Goal: Task Accomplishment & Management: Manage account settings

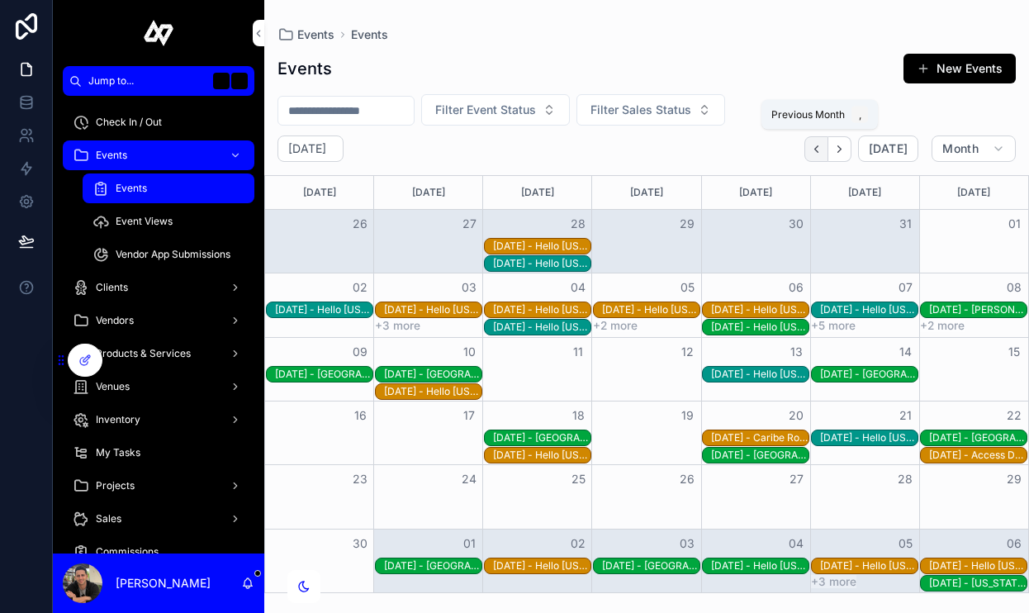
click at [818, 151] on icon "Back" at bounding box center [816, 148] width 3 height 7
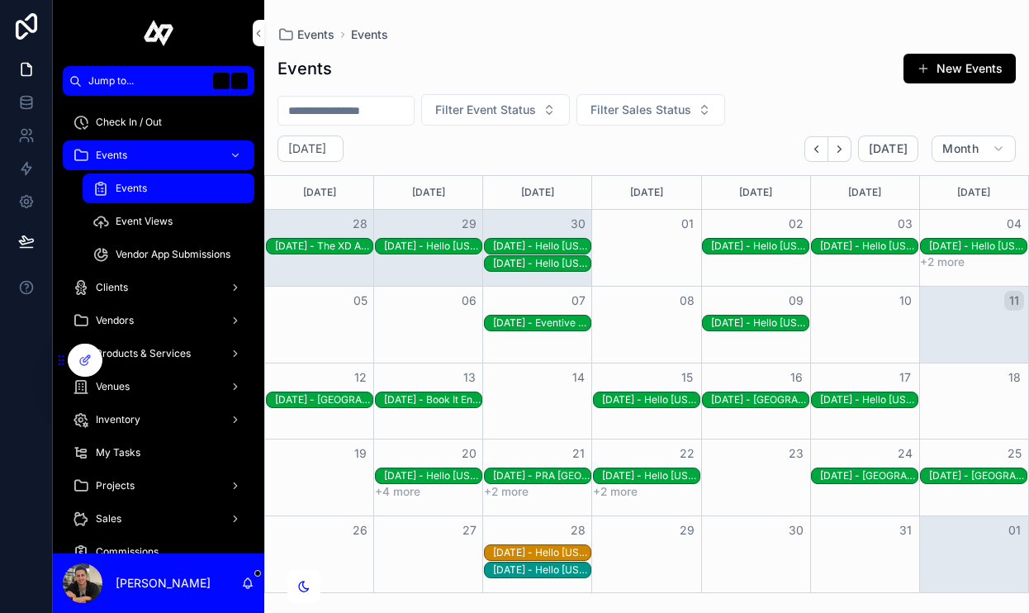
click at [685, 448] on button "22" at bounding box center [687, 453] width 20 height 20
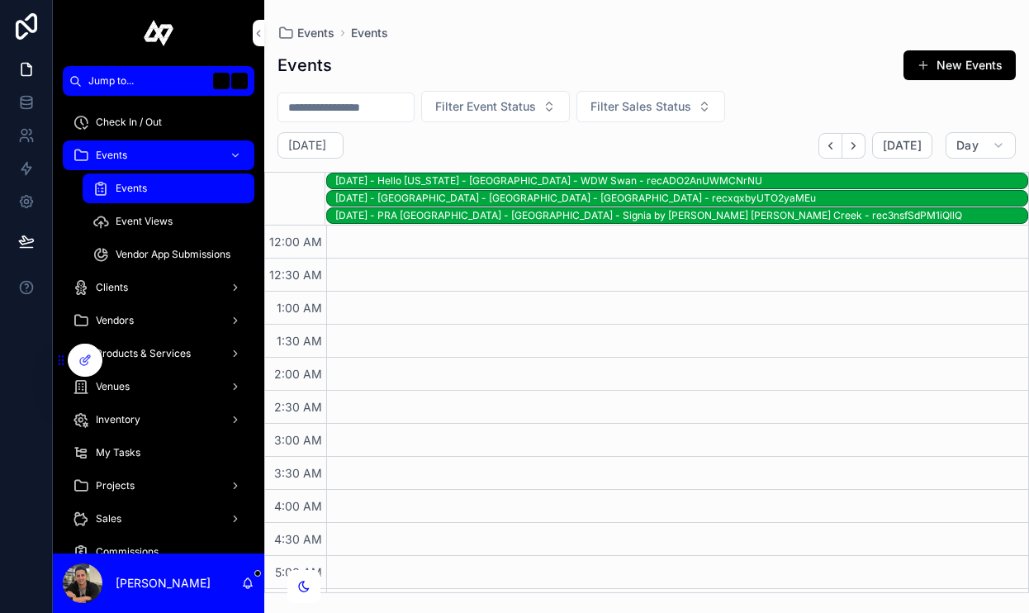
click at [631, 215] on div "10/22/2025 - PRA Orlando - Orlando - Signia by Hilton Orlando Bonnet Creek - re…" at bounding box center [681, 215] width 692 height 13
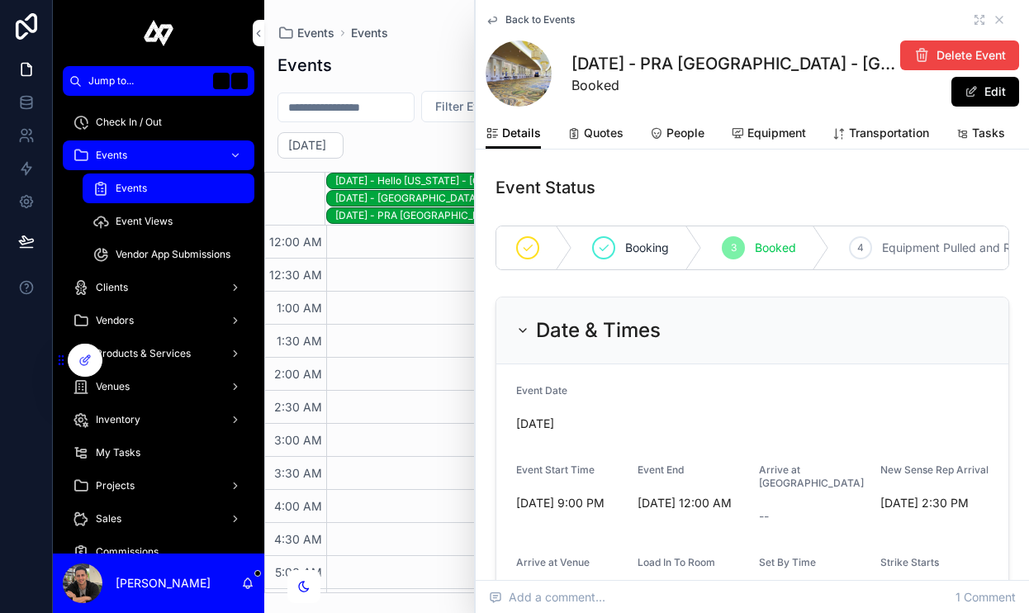
click at [593, 130] on span "Quotes" at bounding box center [604, 133] width 40 height 17
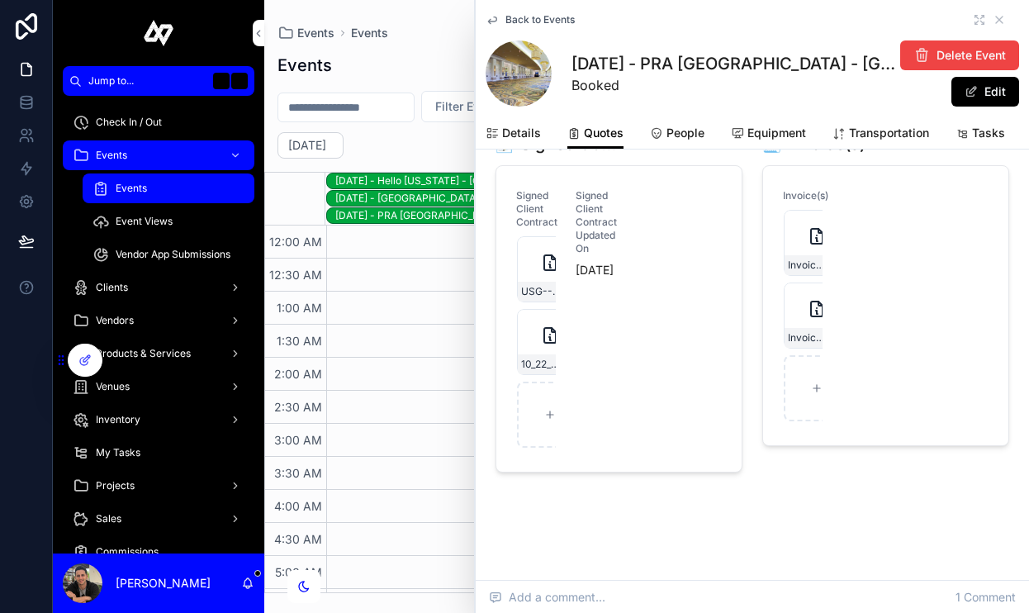
scroll to position [2209, 0]
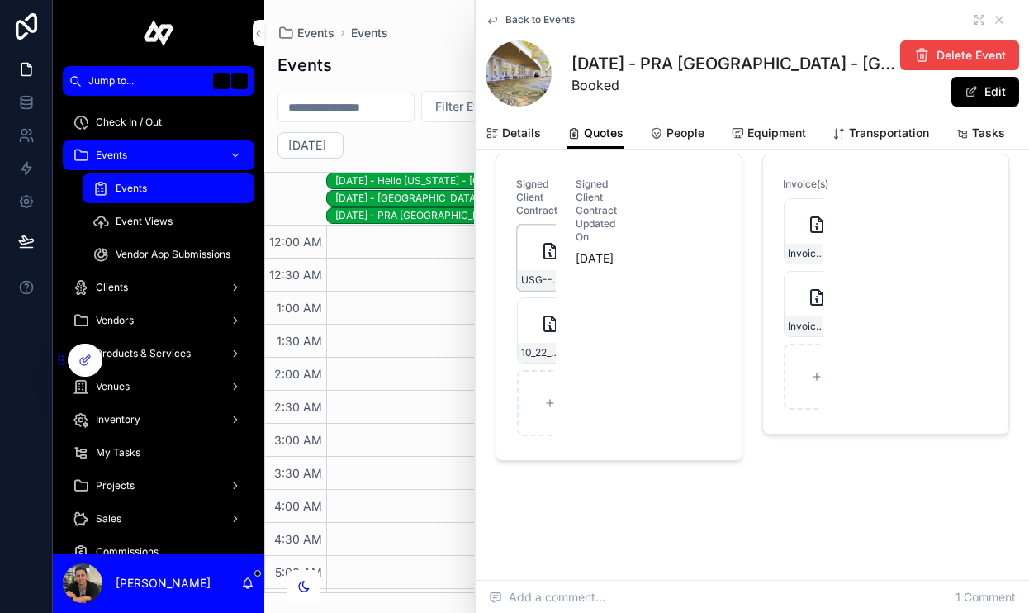
click at [530, 263] on div "USG---NEW-SENSE-10_22_2025---Signia-by-Hilton-Orlando-Bonnet-Creek----PRA-Event…" at bounding box center [550, 258] width 66 height 66
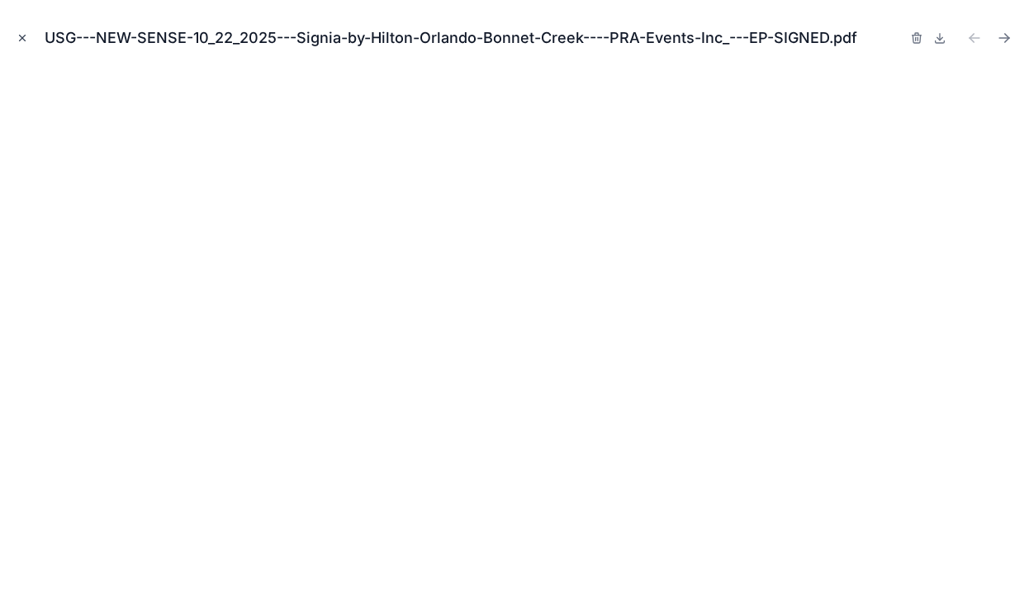
click at [24, 36] on icon "Close modal" at bounding box center [23, 38] width 12 height 12
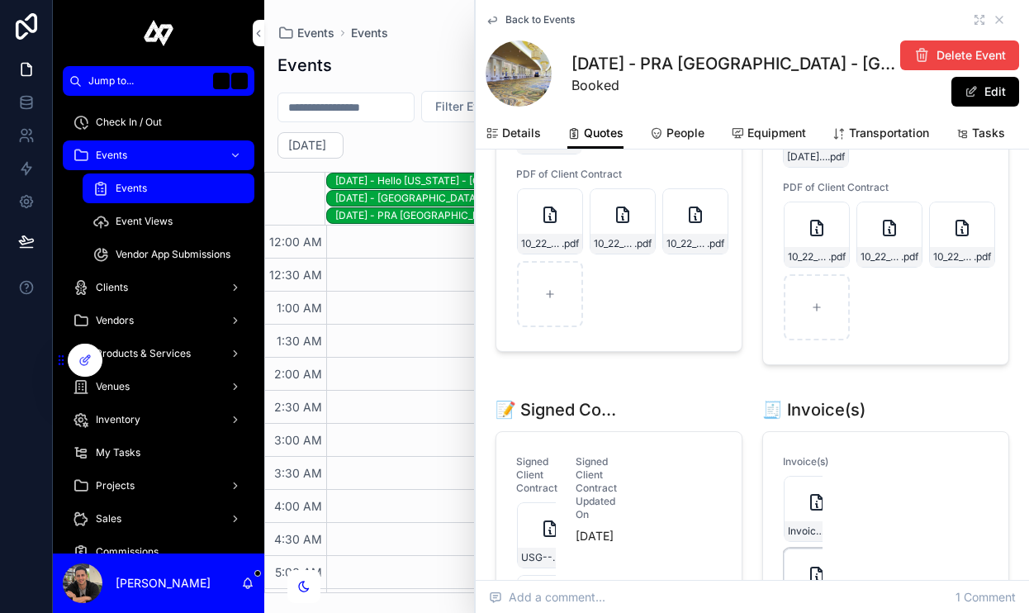
scroll to position [1855, 0]
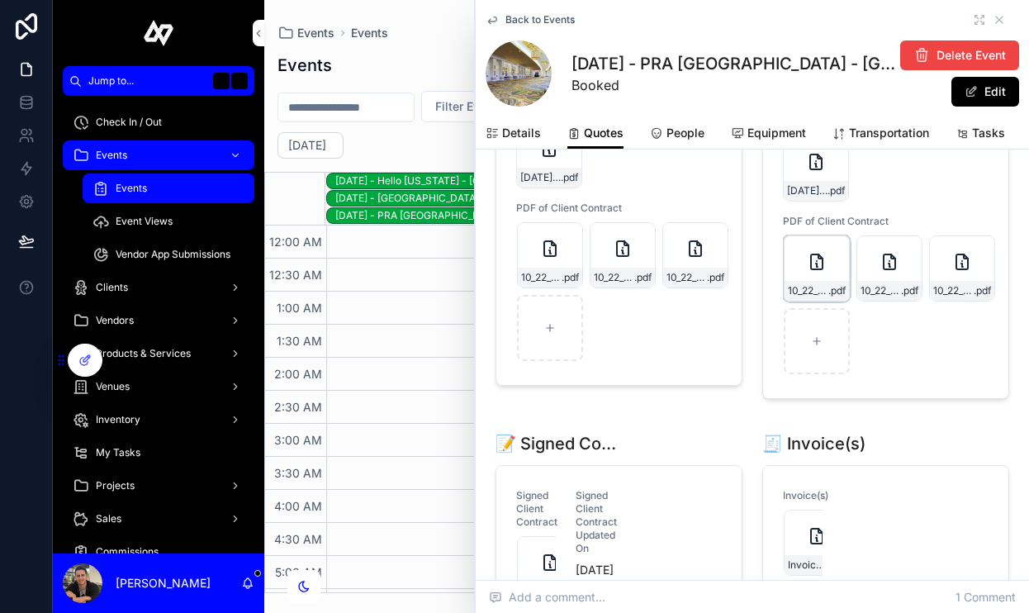
click at [813, 301] on div "10_22_2025---Signia-by-Hilton-Orlando-Bonnet-Creek----PRA-Events,-Inc. .pdf" at bounding box center [817, 268] width 66 height 66
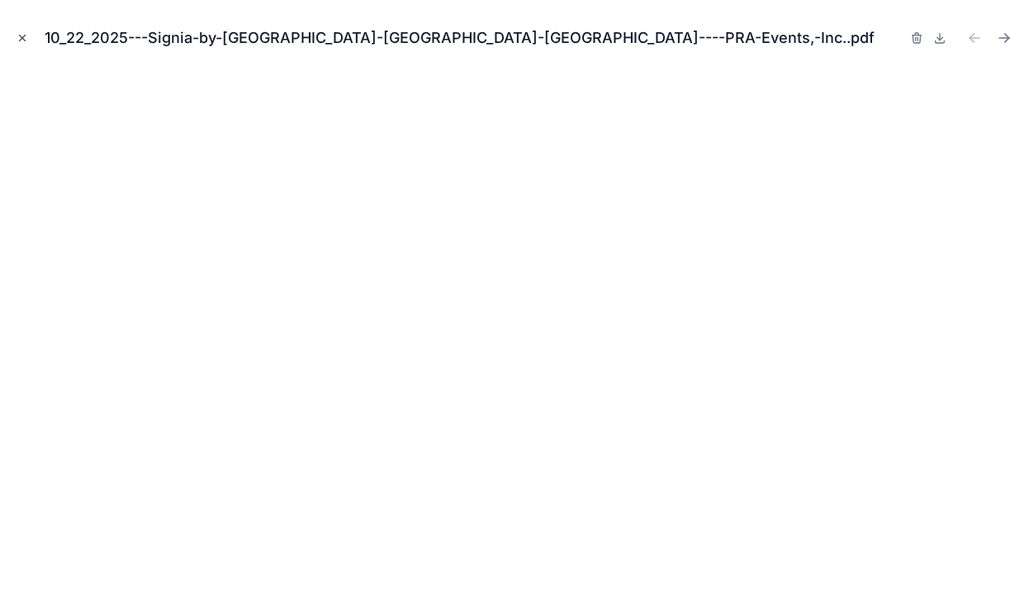
click at [17, 43] on icon "Close modal" at bounding box center [23, 38] width 12 height 12
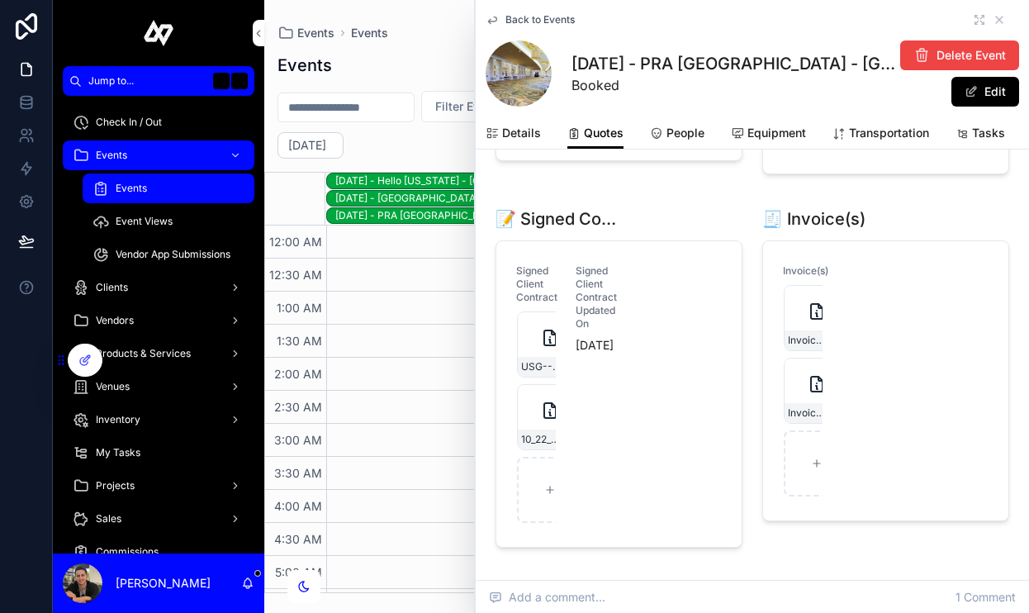
scroll to position [2093, 0]
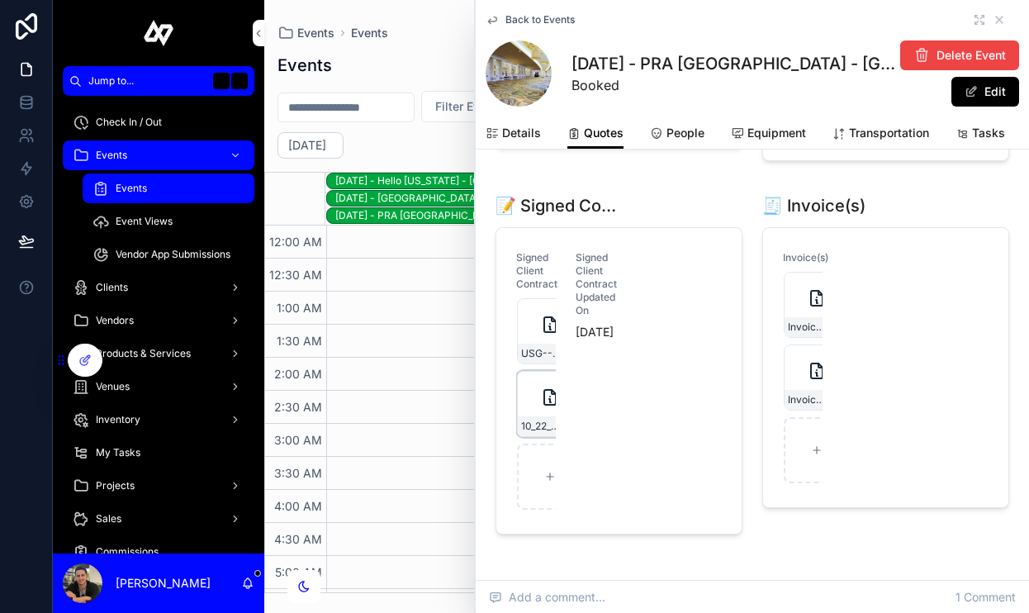
click at [540, 407] on icon "scrollable content" at bounding box center [550, 397] width 20 height 20
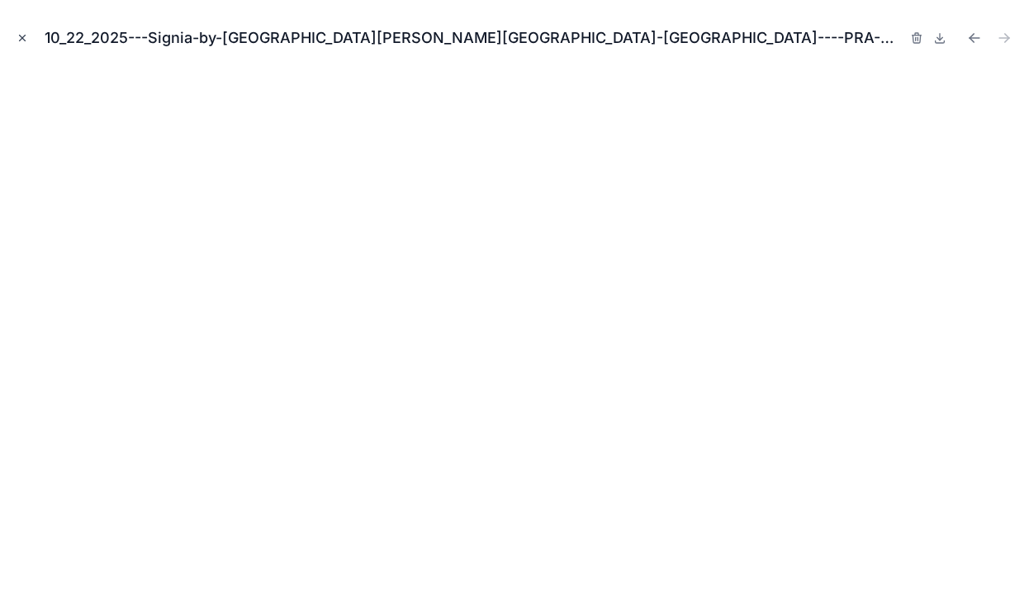
click at [23, 33] on icon "Close modal" at bounding box center [23, 38] width 12 height 12
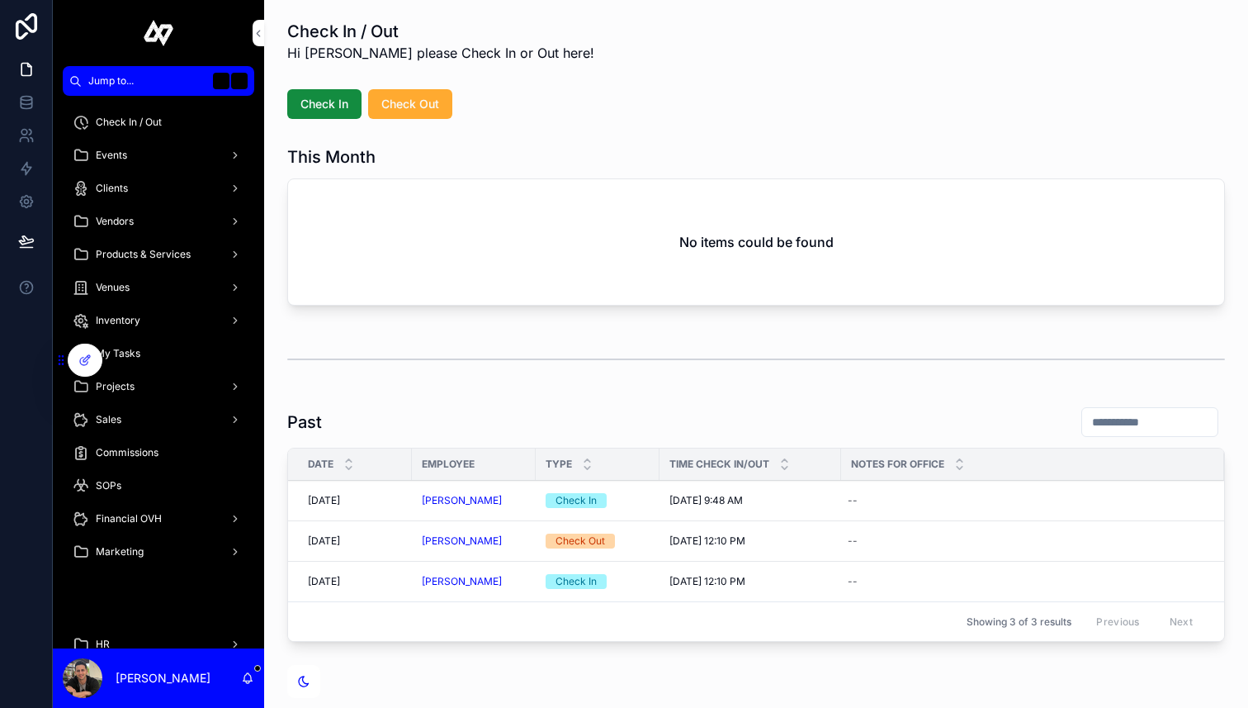
click at [137, 315] on span "Inventory" at bounding box center [118, 320] width 45 height 13
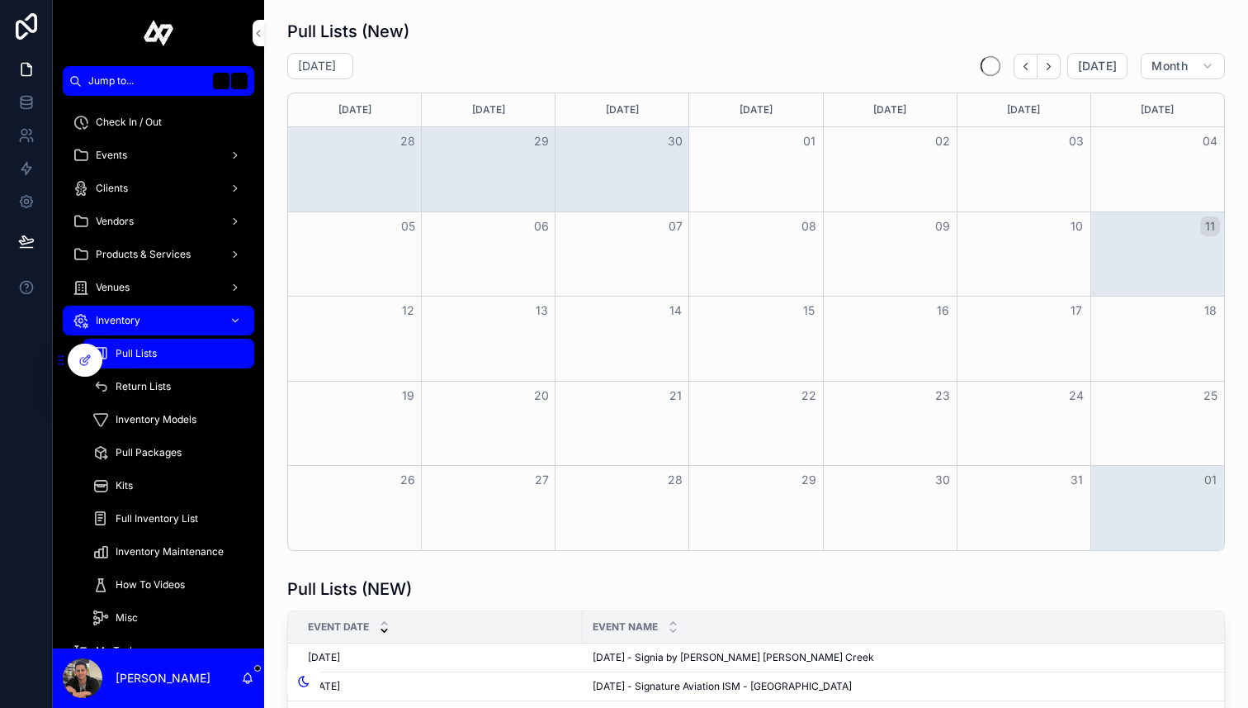
click at [192, 351] on div "Pull Lists" at bounding box center [168, 353] width 152 height 26
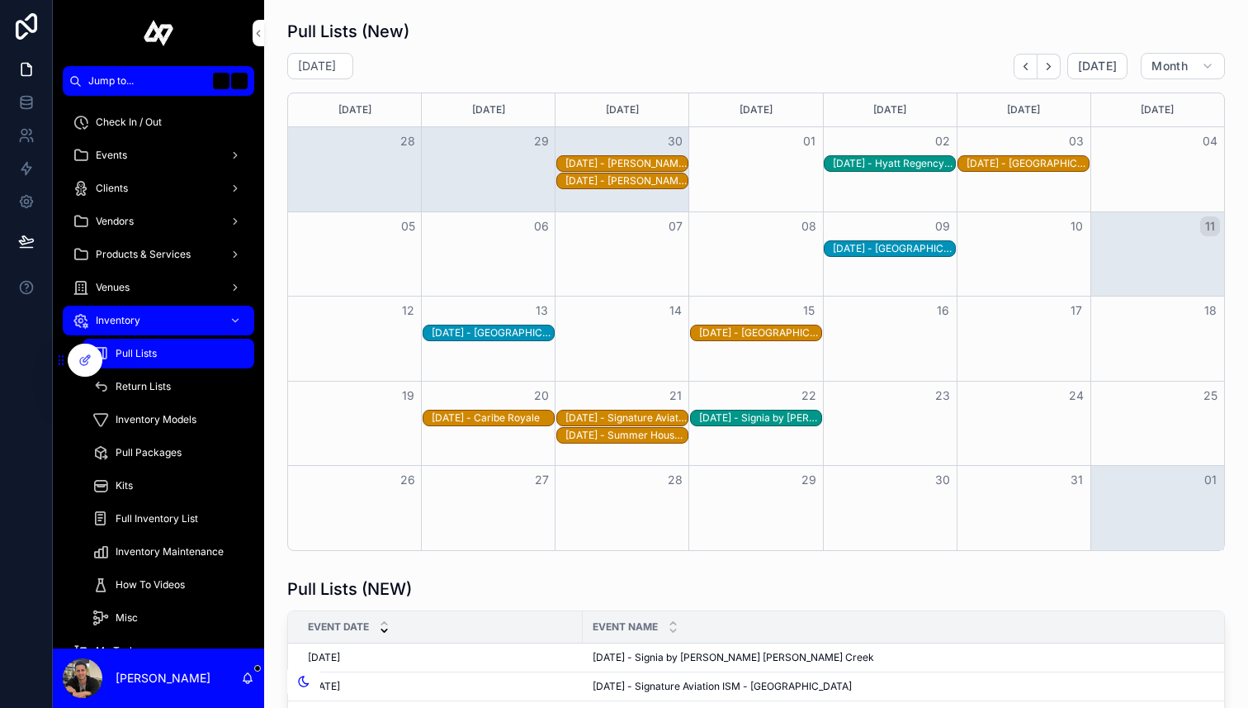
click at [634, 419] on div "10/21/2025 - Signature Aviation ISM - Kissimmee Gateway Airport" at bounding box center [627, 417] width 122 height 13
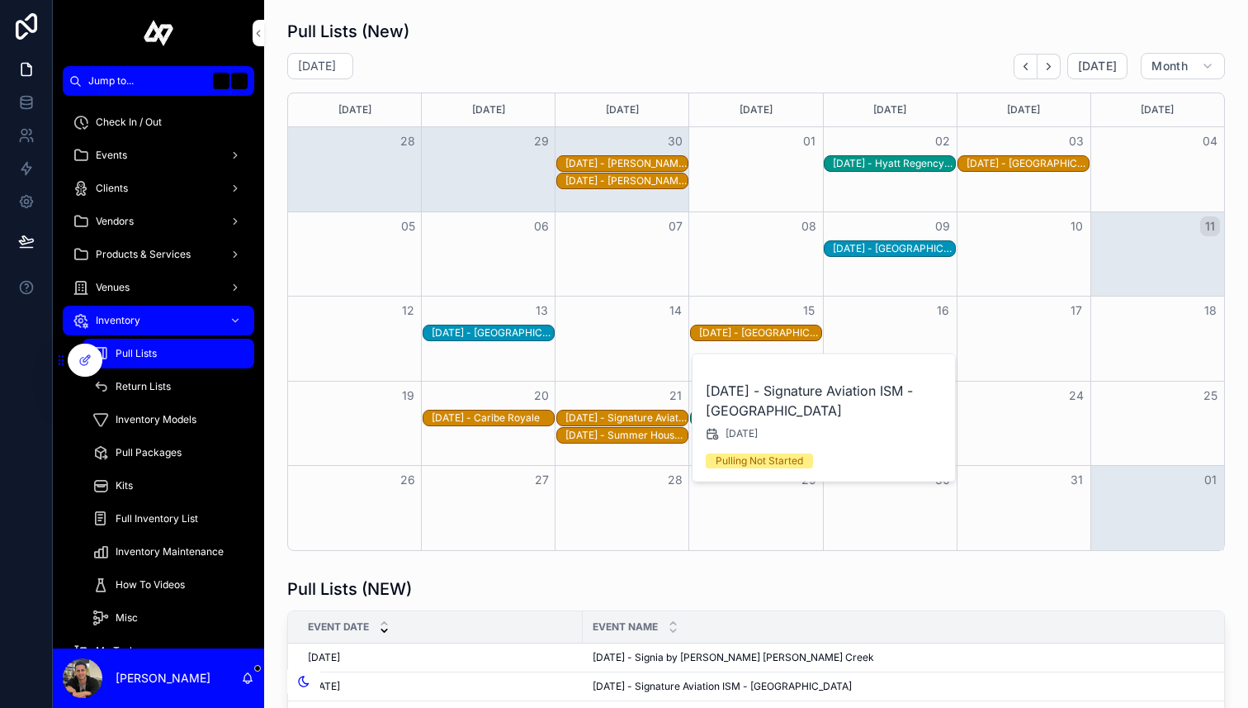
click at [0, 0] on span "Open" at bounding box center [0, 0] width 0 height 0
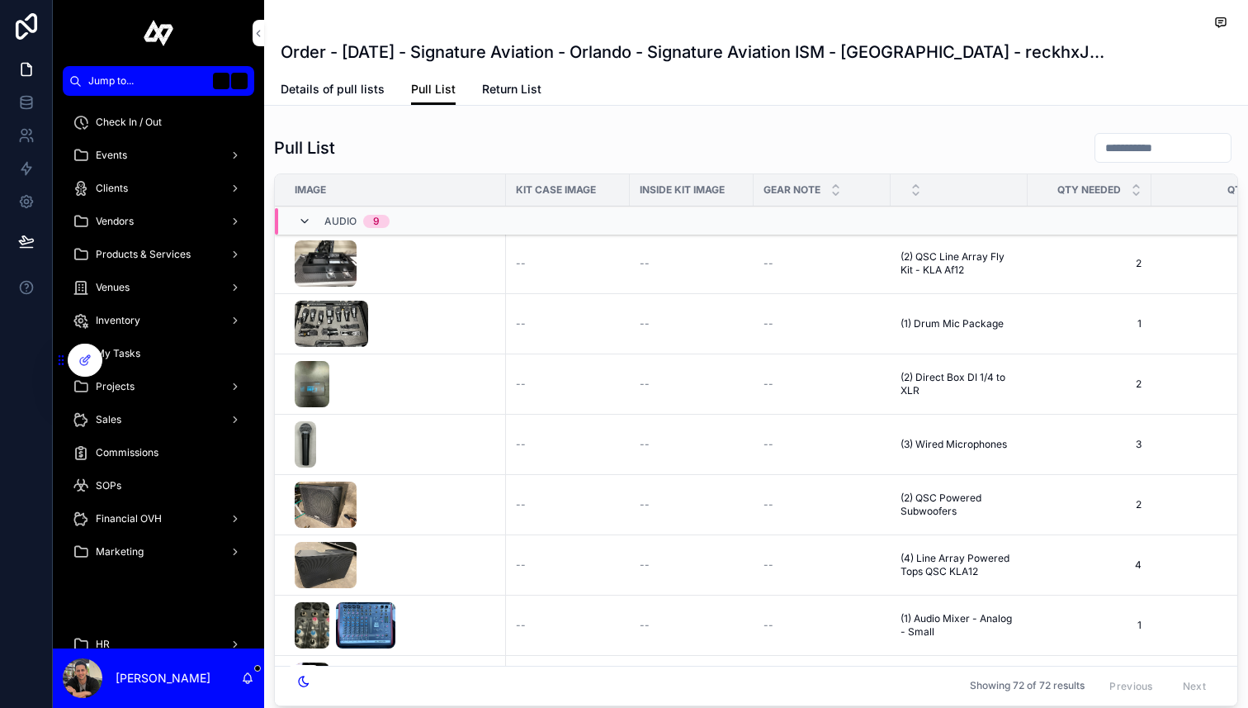
click at [305, 220] on icon "scrollable content" at bounding box center [304, 221] width 13 height 13
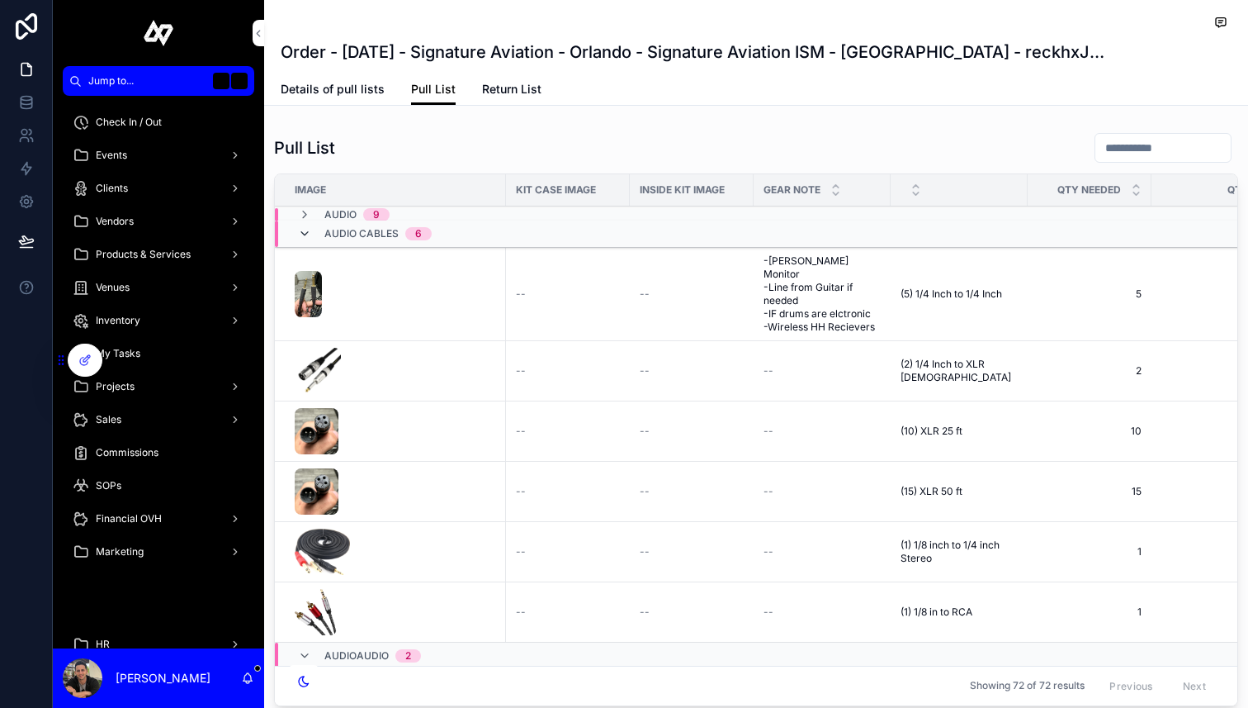
click at [307, 233] on icon "scrollable content" at bounding box center [304, 233] width 13 height 13
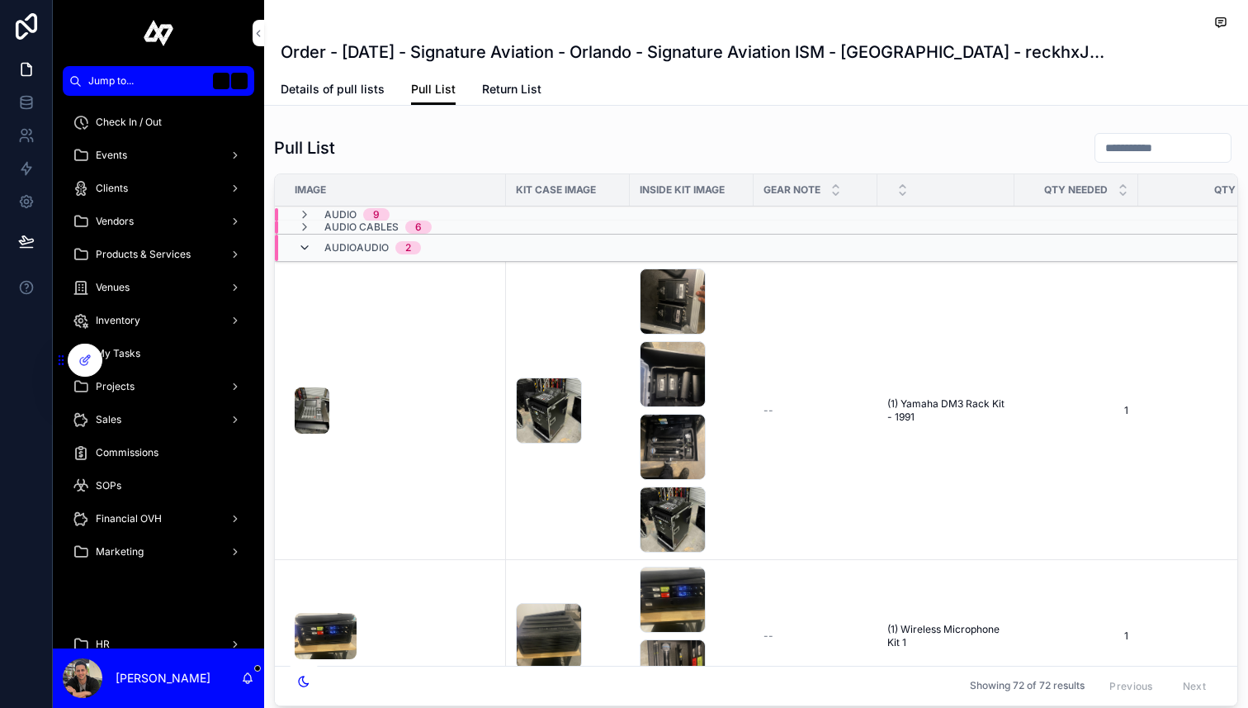
click at [308, 245] on icon "scrollable content" at bounding box center [304, 247] width 13 height 13
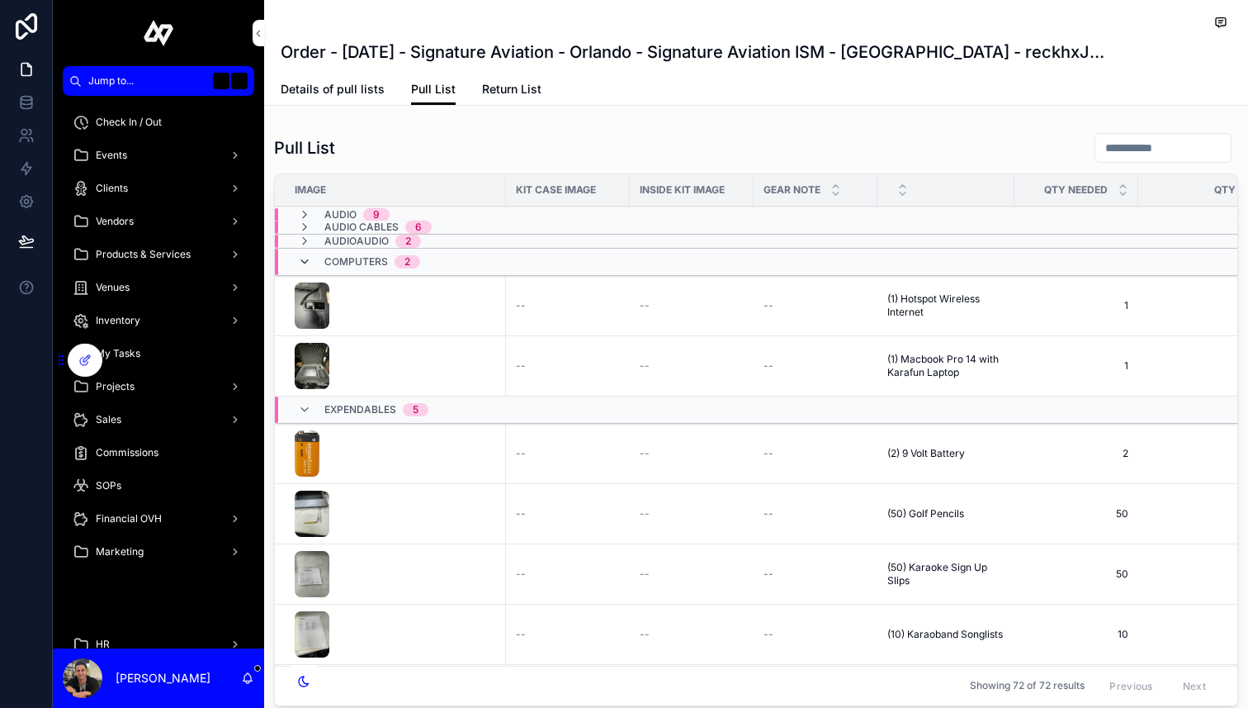
click at [310, 260] on icon "scrollable content" at bounding box center [304, 261] width 13 height 13
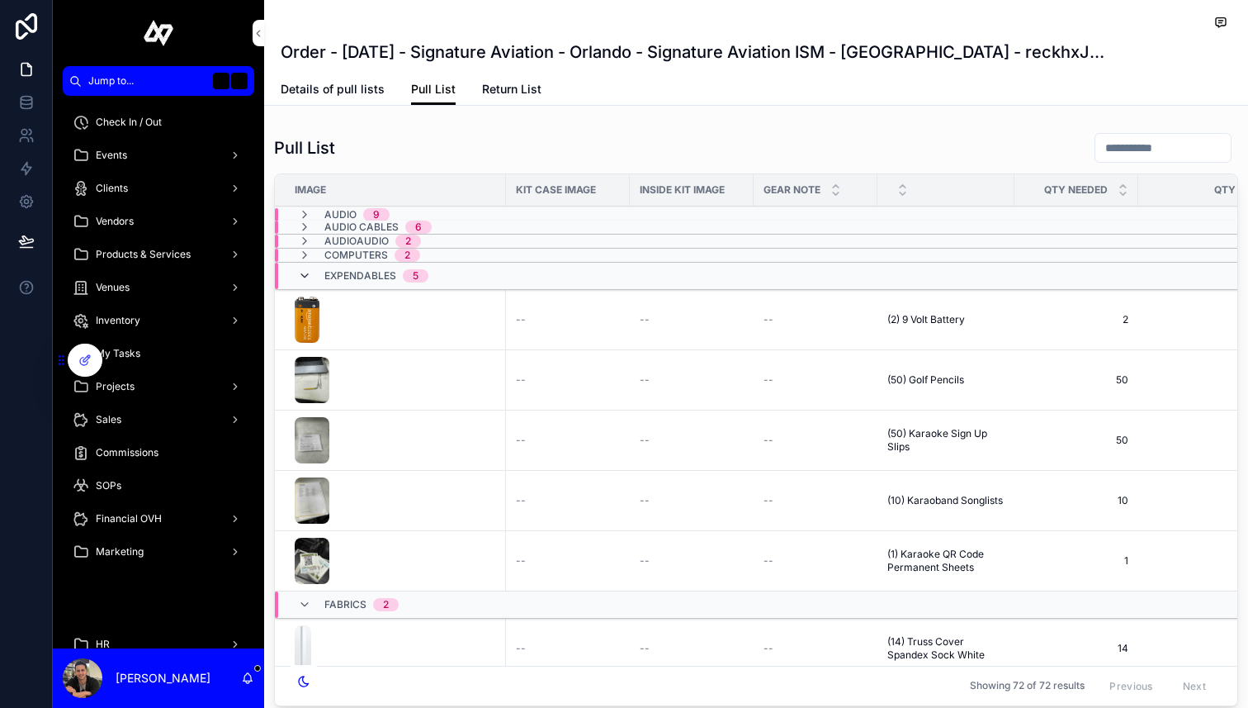
click at [310, 273] on icon "scrollable content" at bounding box center [304, 275] width 13 height 13
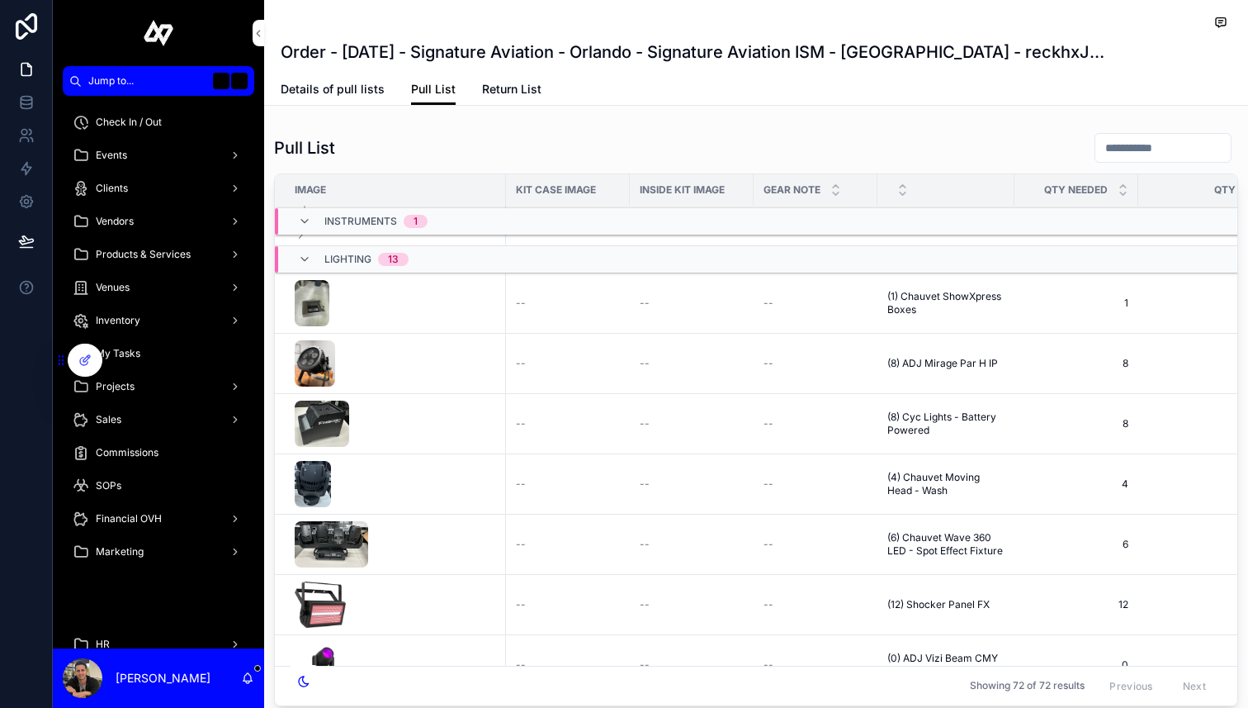
scroll to position [264, 0]
click at [206, 320] on div "Inventory" at bounding box center [159, 320] width 172 height 26
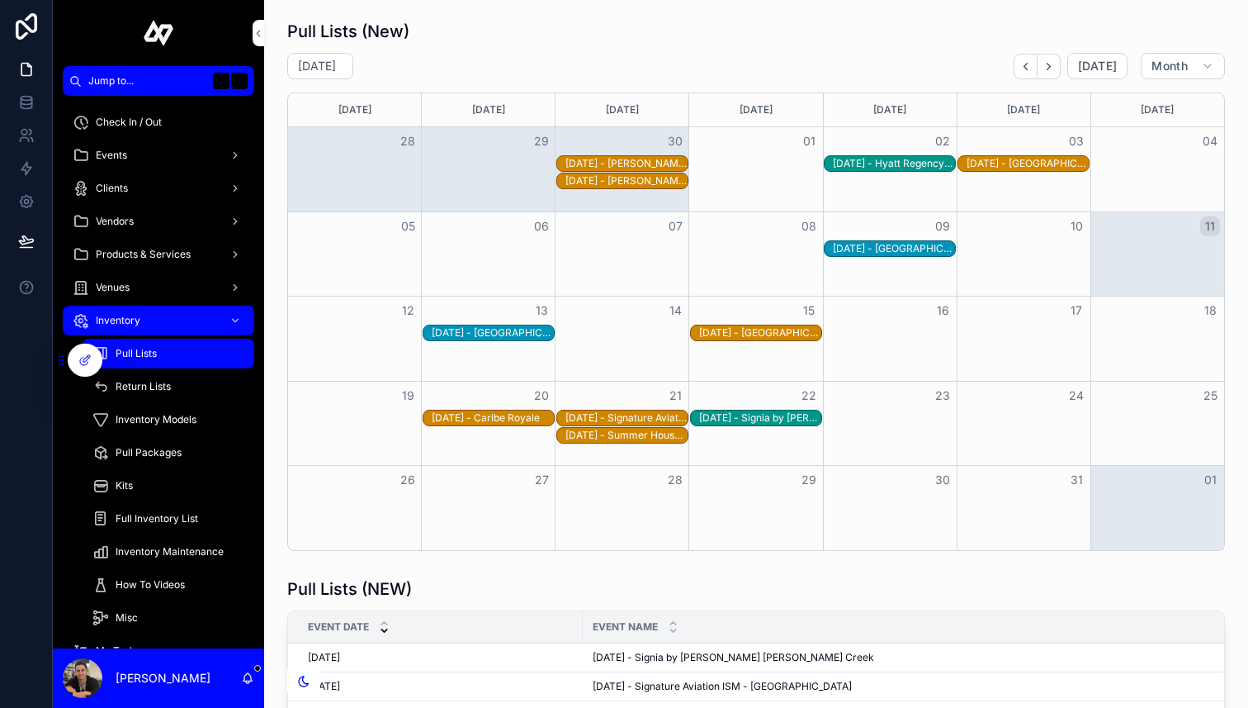
click at [176, 414] on span "Inventory Models" at bounding box center [156, 419] width 81 height 13
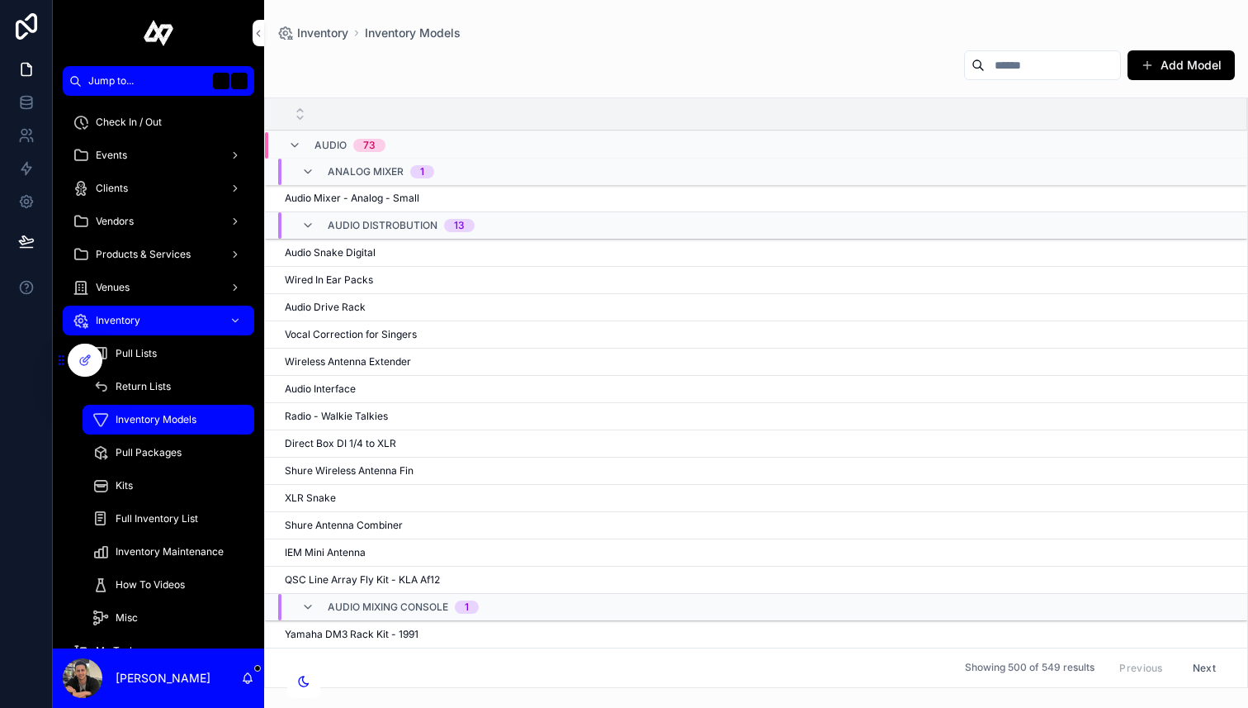
click at [987, 69] on input "scrollable content" at bounding box center [1052, 65] width 135 height 23
type input "***"
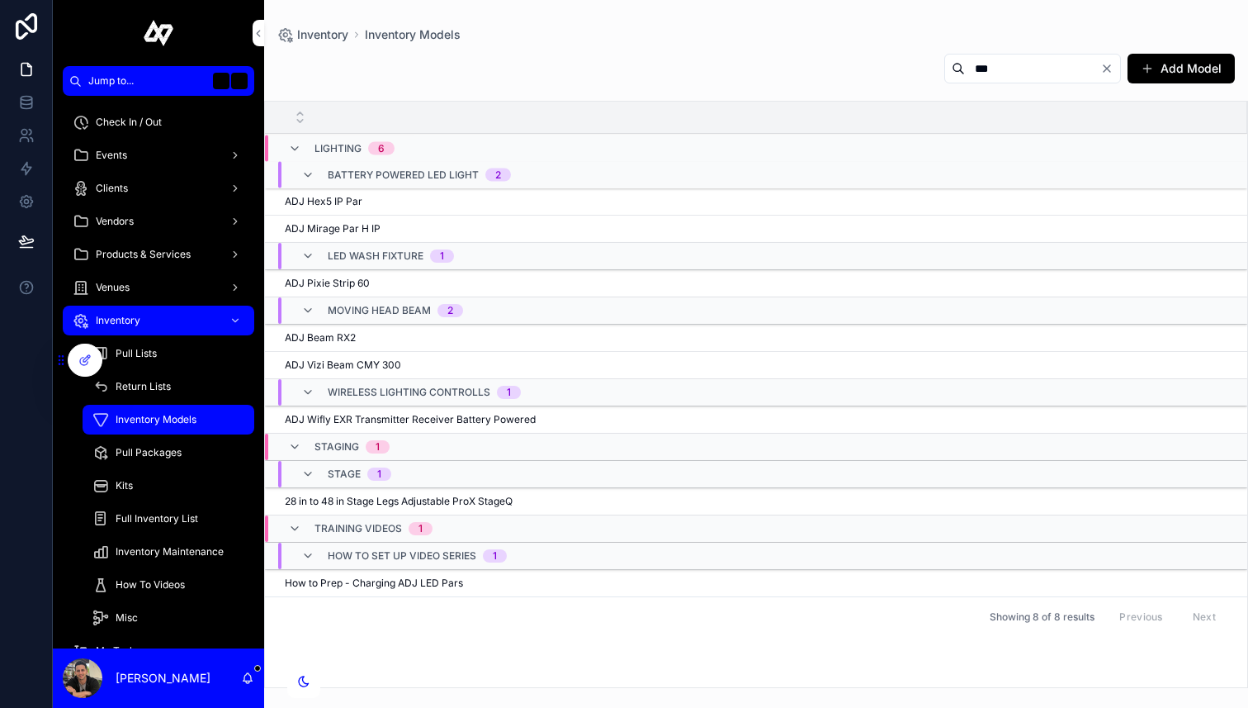
click at [597, 206] on div "ADJ Hex5 IP Par ADJ Hex5 IP Par" at bounding box center [756, 201] width 943 height 13
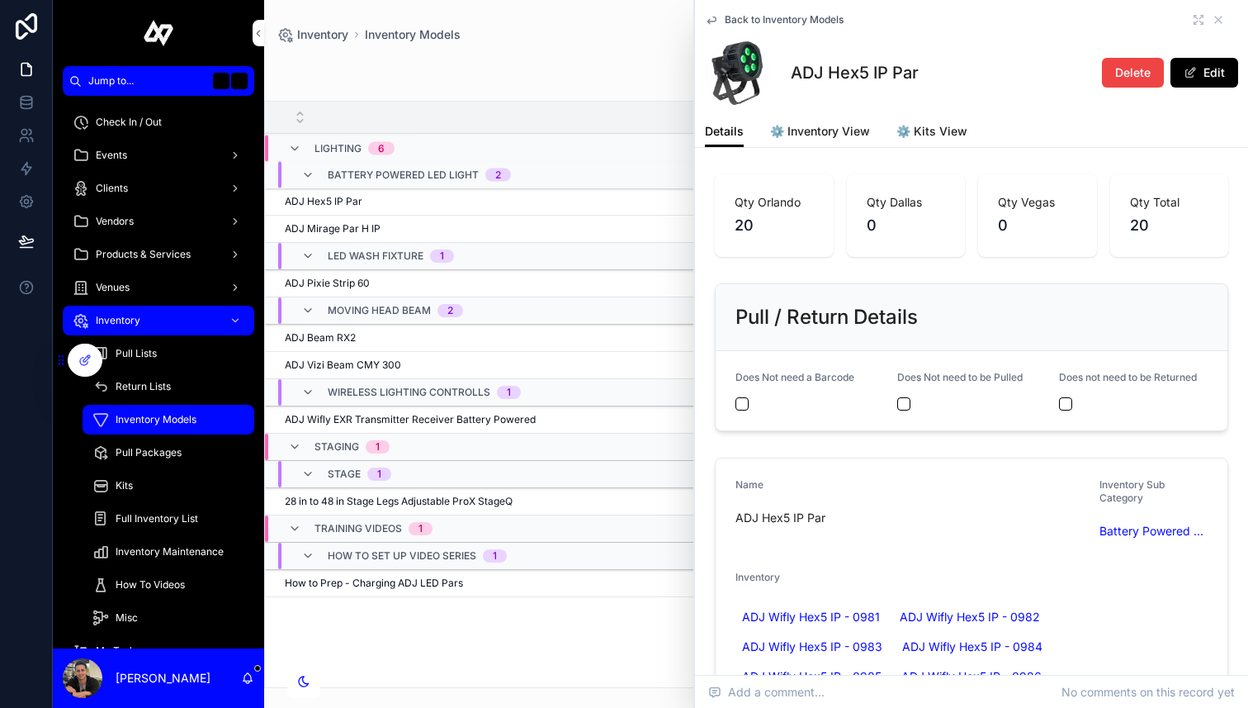
click at [583, 230] on div "ADJ Mirage Par H IP ADJ Mirage Par H IP" at bounding box center [756, 228] width 943 height 13
click at [172, 356] on div "Pull Lists" at bounding box center [168, 353] width 152 height 26
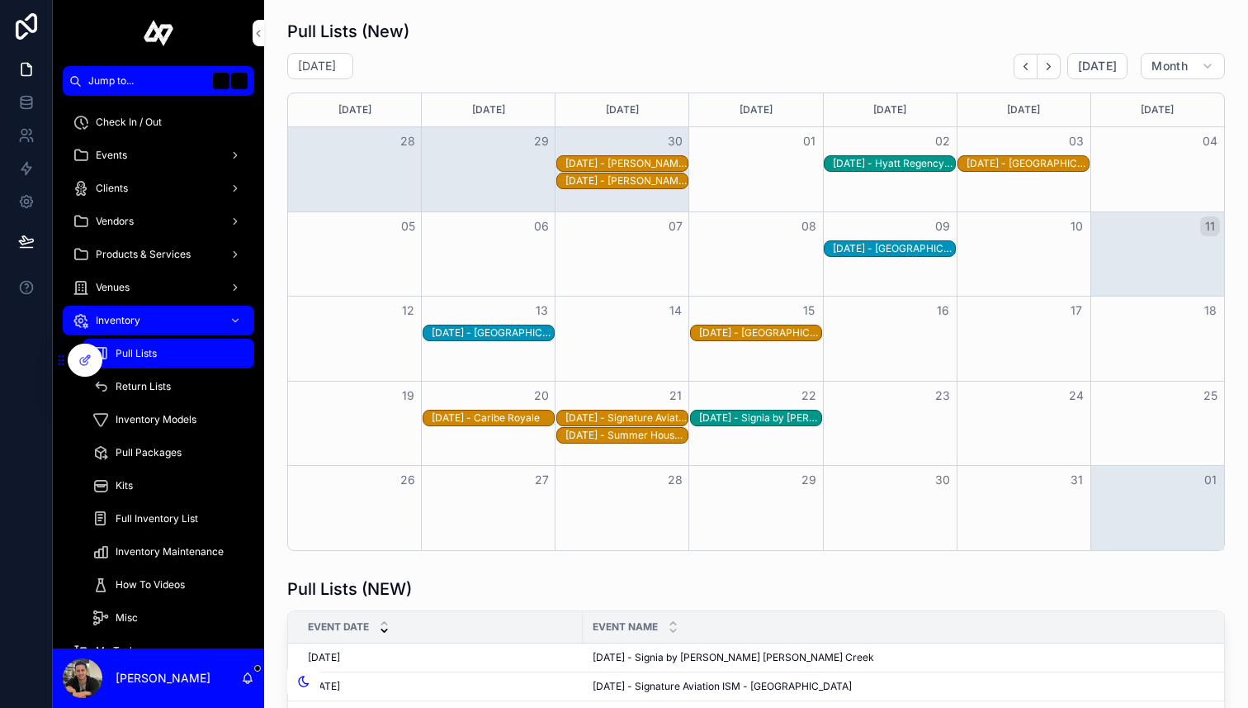
click at [654, 420] on div "10/21/2025 - Signature Aviation ISM - Kissimmee Gateway Airport" at bounding box center [627, 417] width 122 height 13
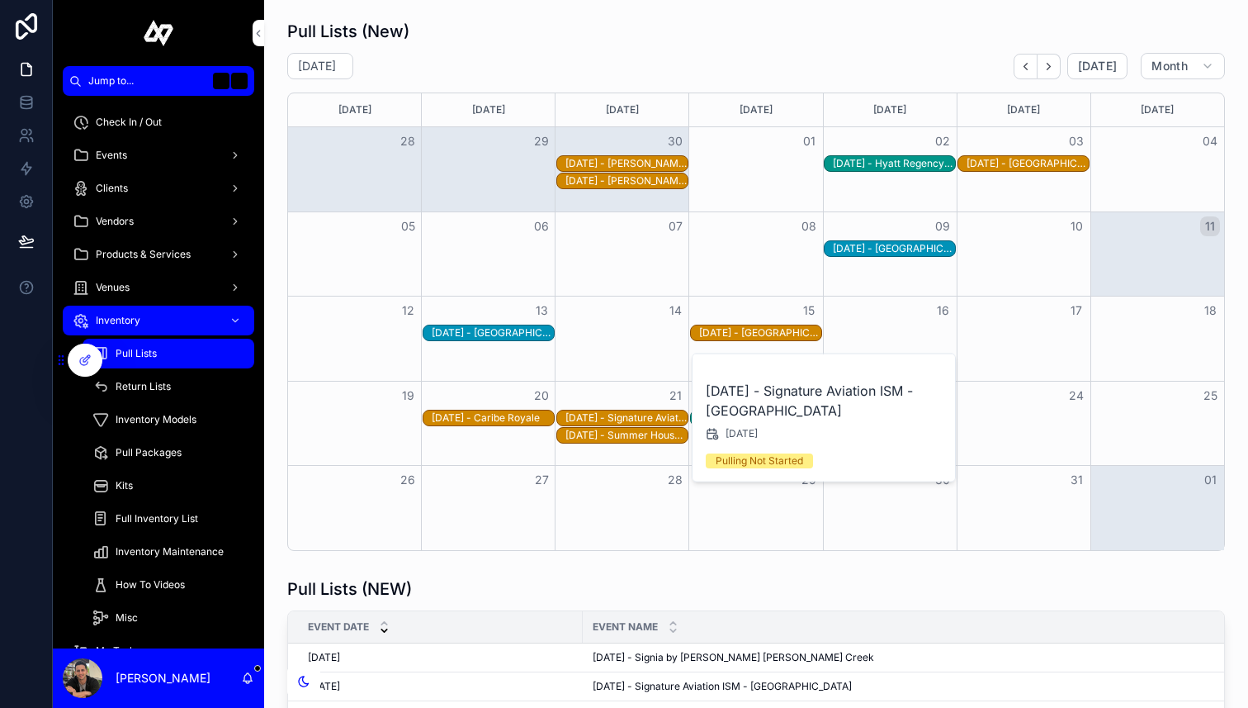
click at [0, 0] on icon "scrollable content" at bounding box center [0, 0] width 0 height 0
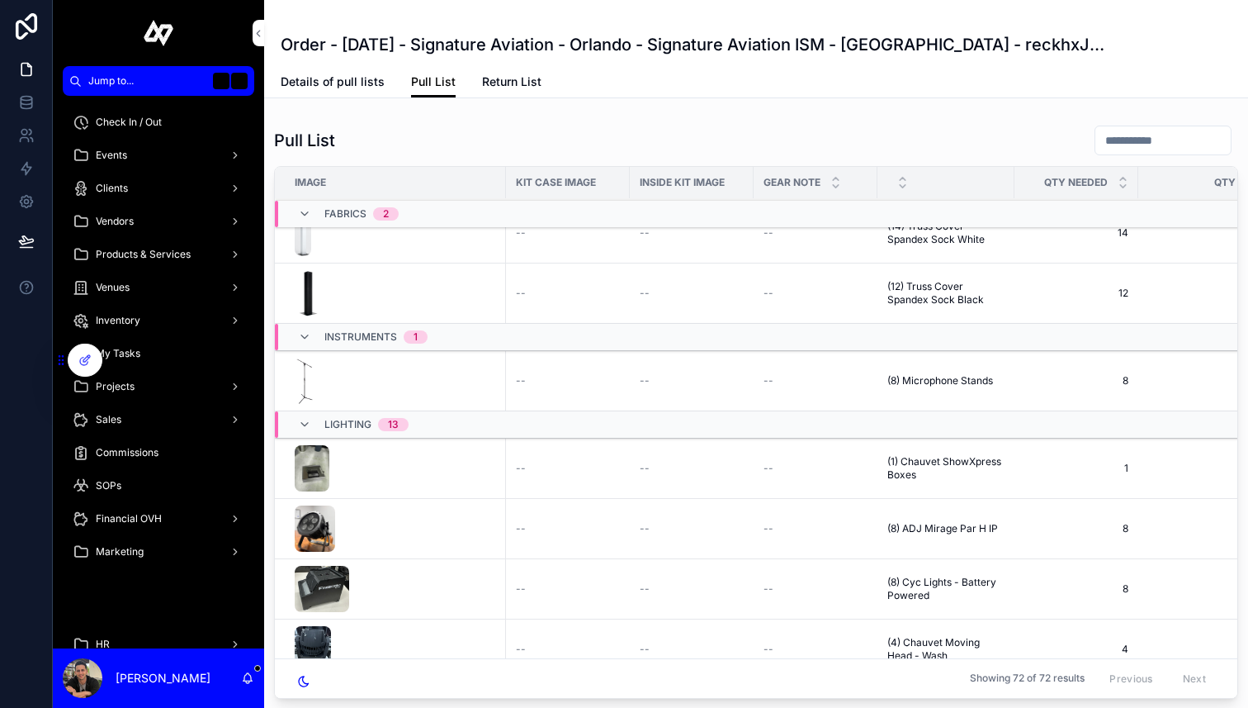
scroll to position [99, 0]
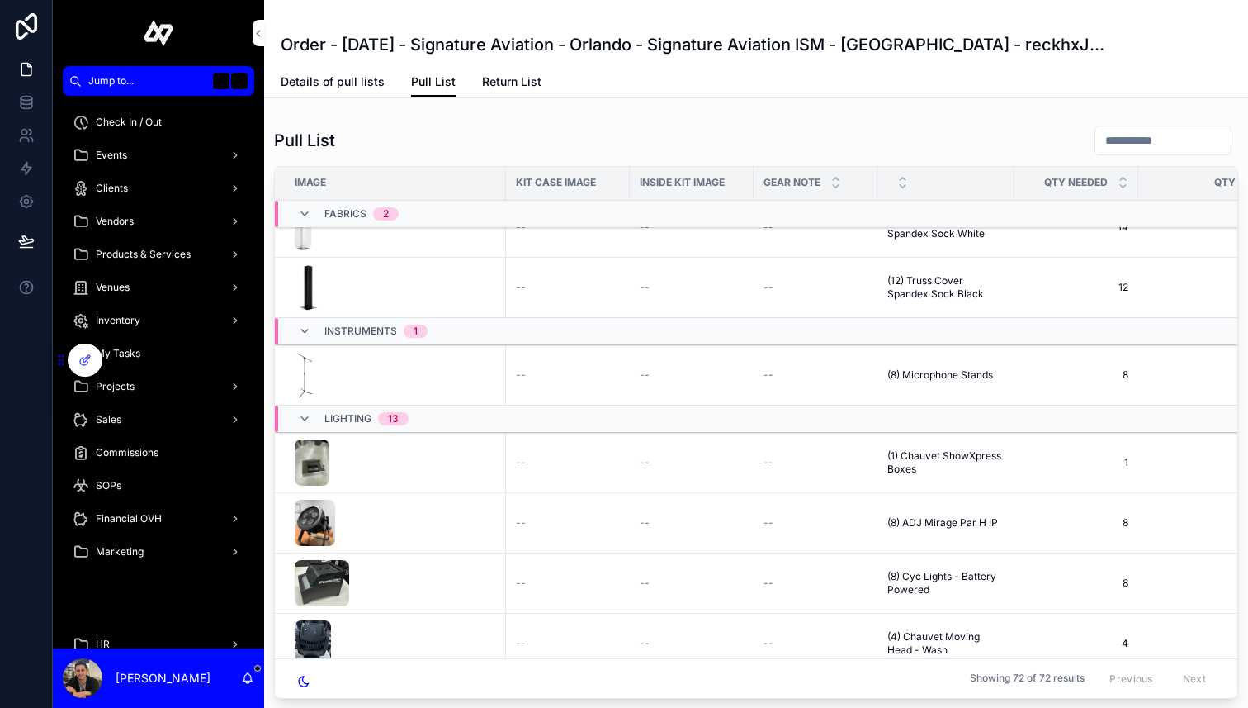
click at [1140, 145] on input "scrollable content" at bounding box center [1163, 140] width 135 height 23
type input "**"
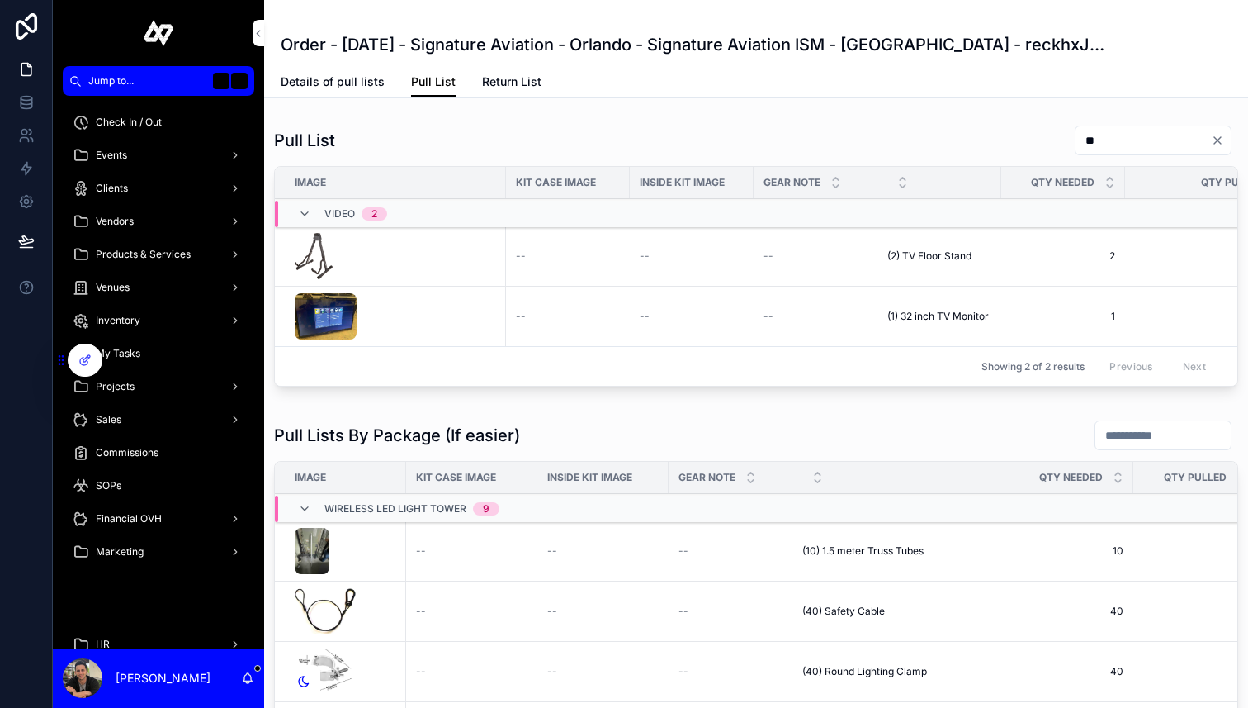
click at [357, 79] on span "Details of pull lists" at bounding box center [333, 81] width 104 height 17
click at [339, 87] on span "Details of pull lists" at bounding box center [333, 81] width 104 height 17
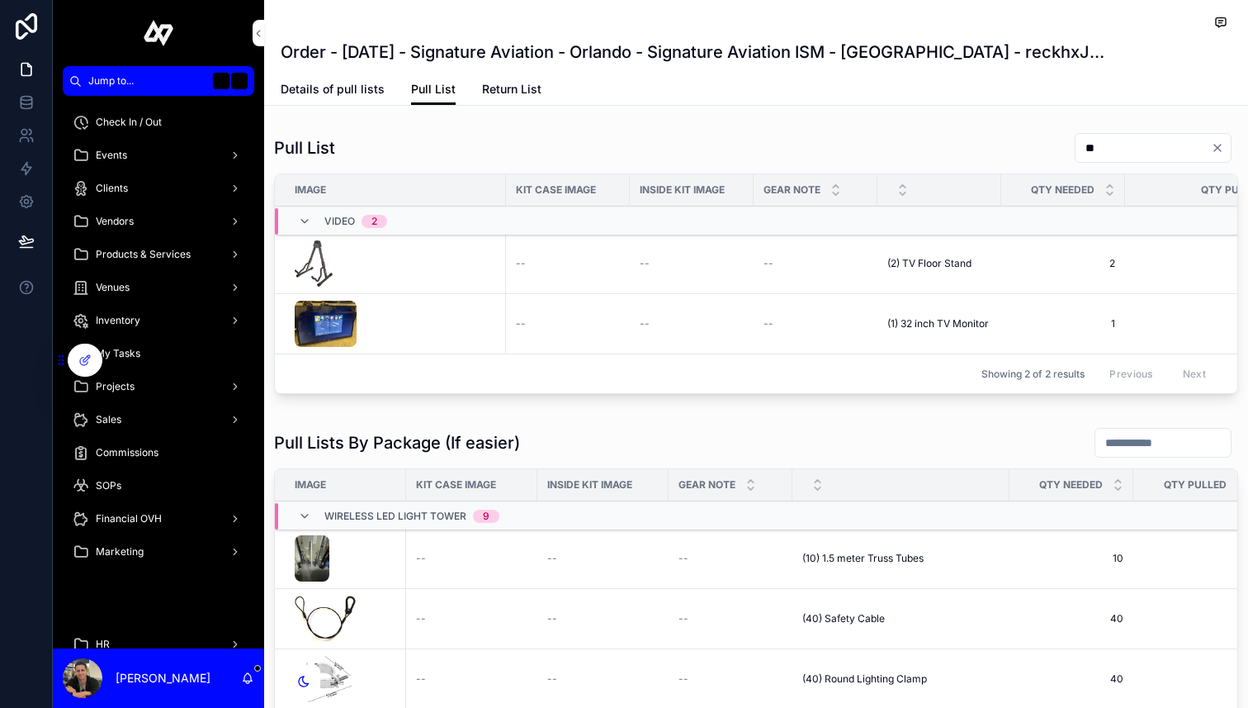
click at [365, 89] on span "Details of pull lists" at bounding box center [333, 89] width 104 height 17
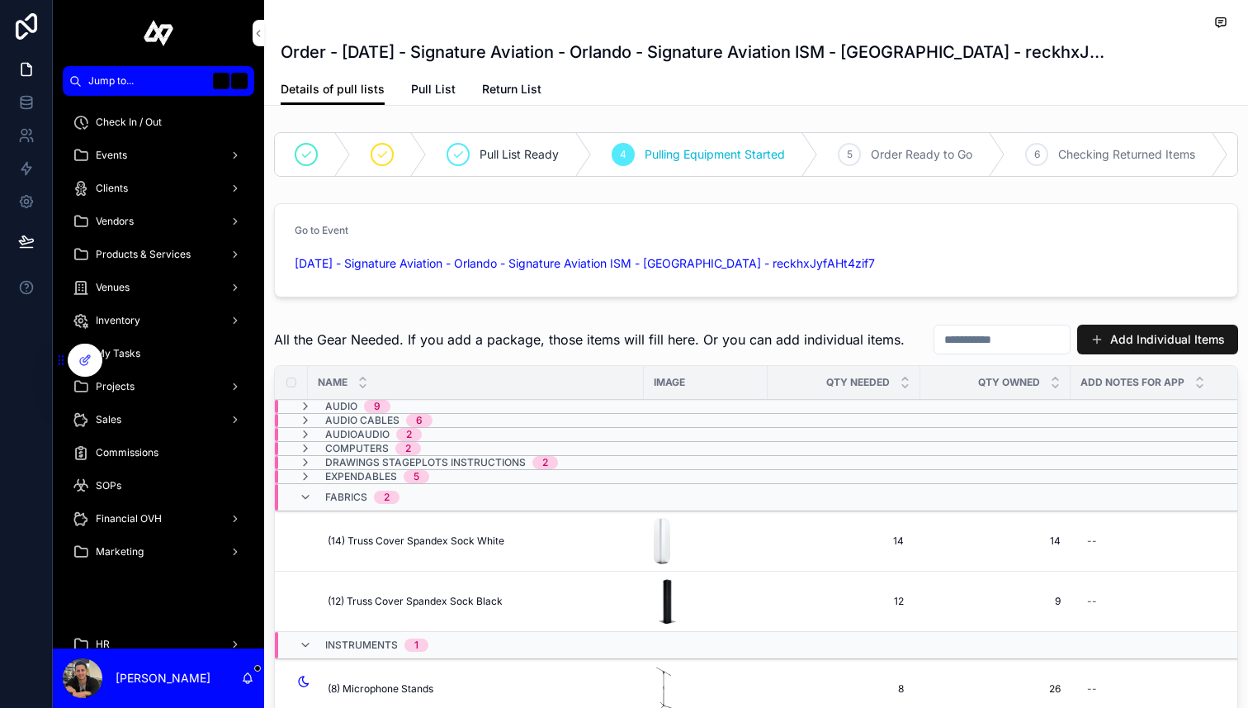
click at [1147, 332] on button "Add Individual Items" at bounding box center [1157, 339] width 161 height 30
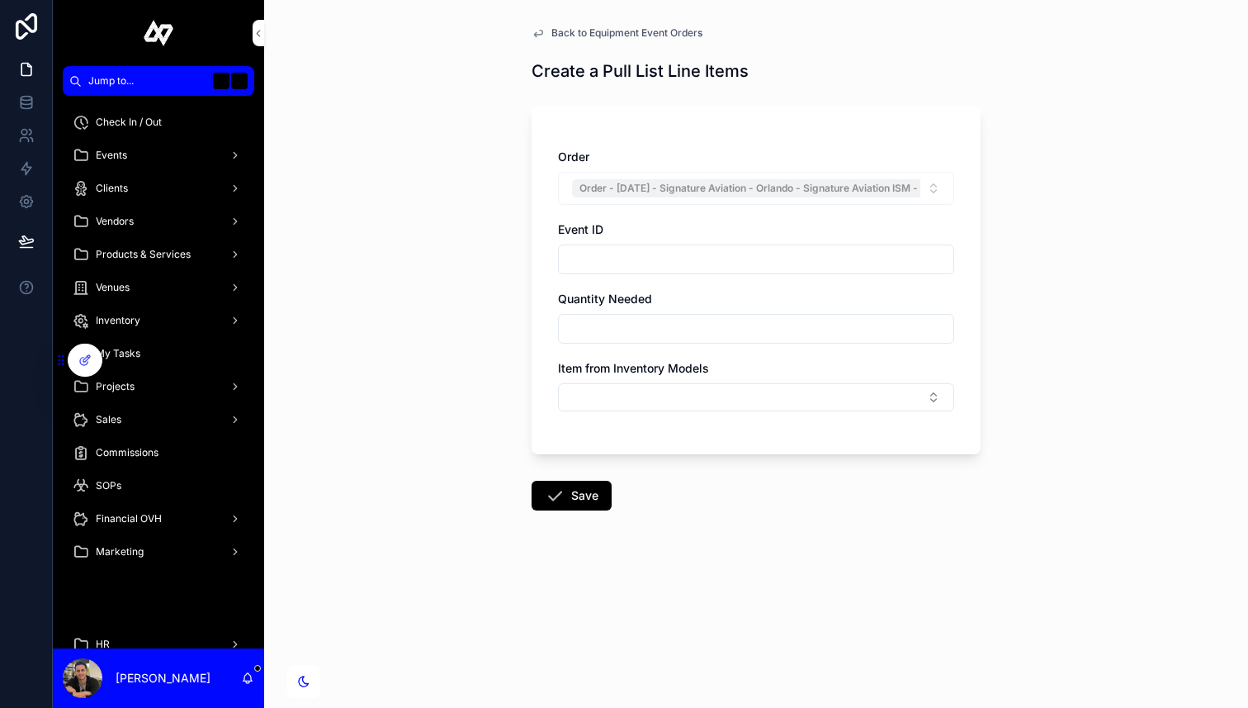
click at [693, 329] on input "scrollable content" at bounding box center [756, 328] width 395 height 23
type input "*"
click at [686, 400] on button "Select Button" at bounding box center [756, 397] width 396 height 28
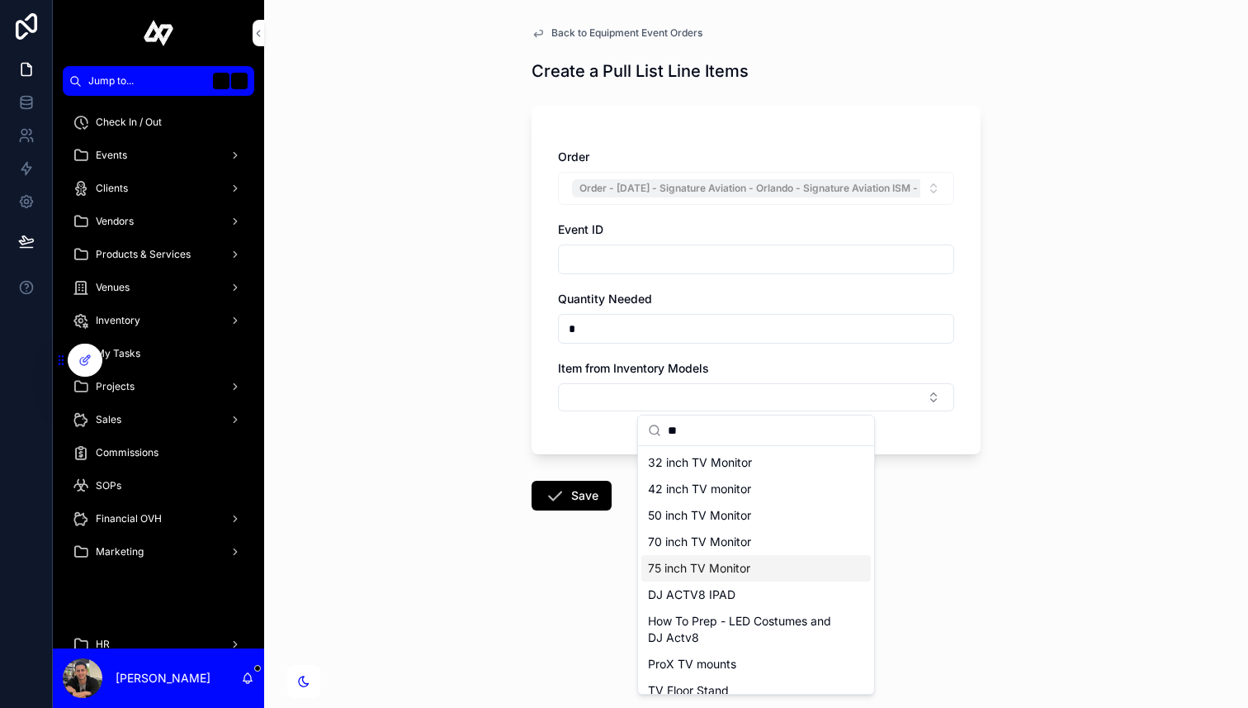
type input "**"
click at [703, 566] on span "75 inch TV Monitor" at bounding box center [699, 568] width 102 height 17
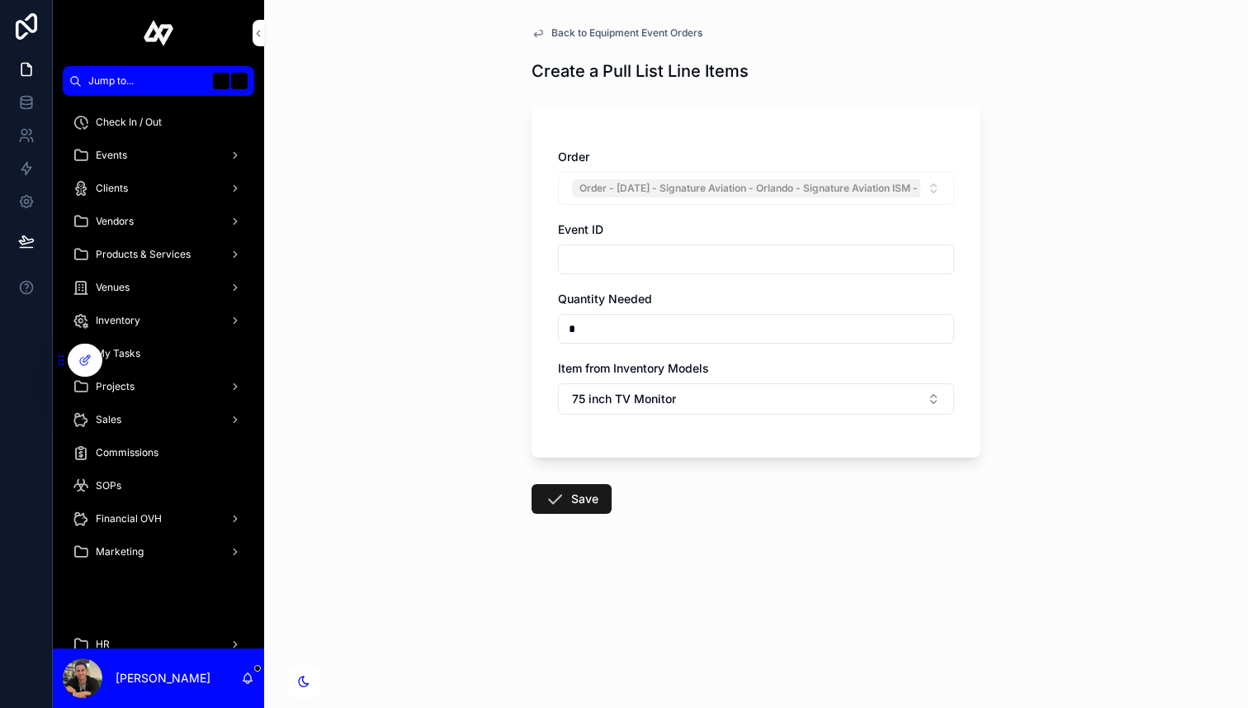
click at [592, 495] on button "Save" at bounding box center [572, 499] width 80 height 30
